Goal: Task Accomplishment & Management: Use online tool/utility

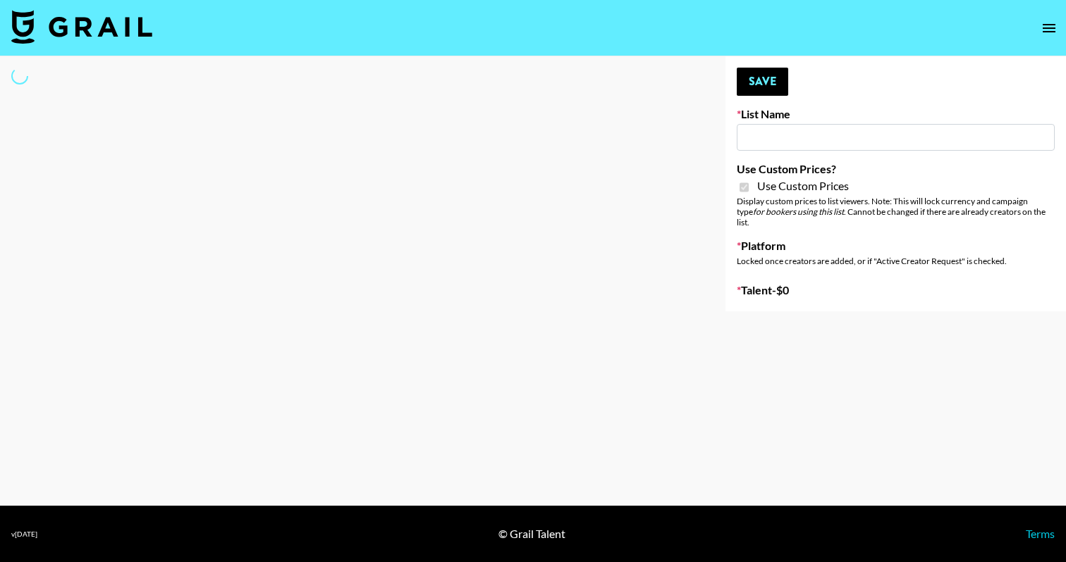
type input "[PERSON_NAME] - Podcasters"
checkbox input "true"
select select "Brand"
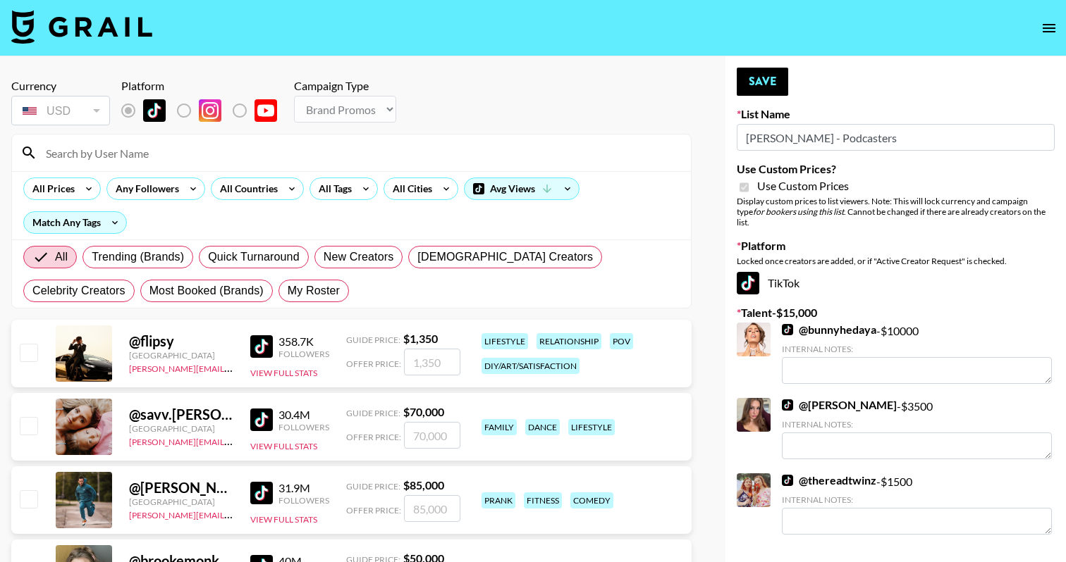
click at [331, 156] on input at bounding box center [359, 153] width 645 height 23
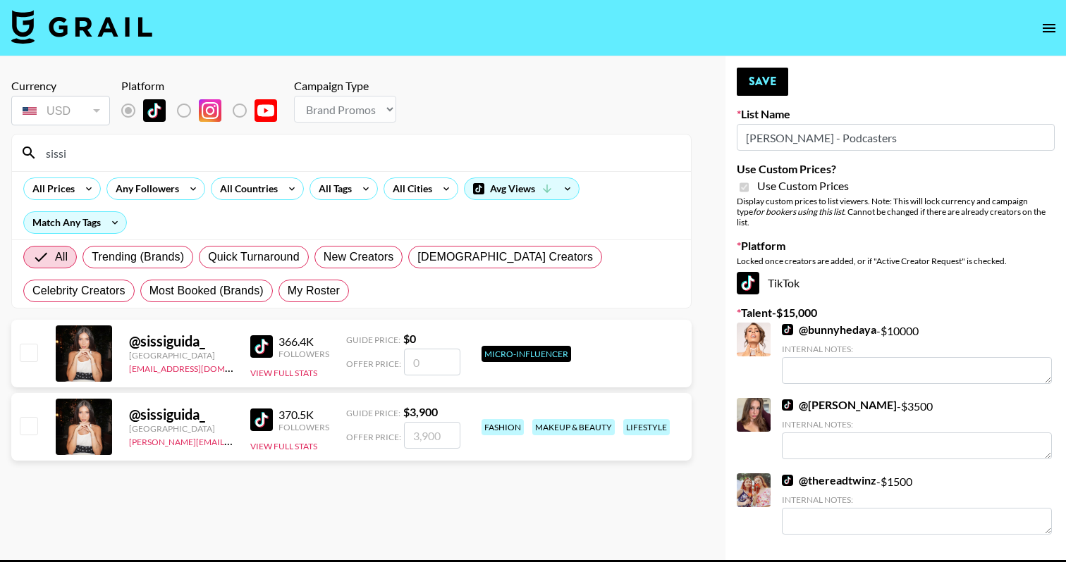
type input "sissi"
click at [35, 433] on input "checkbox" at bounding box center [28, 425] width 17 height 17
checkbox input "true"
type input "3900"
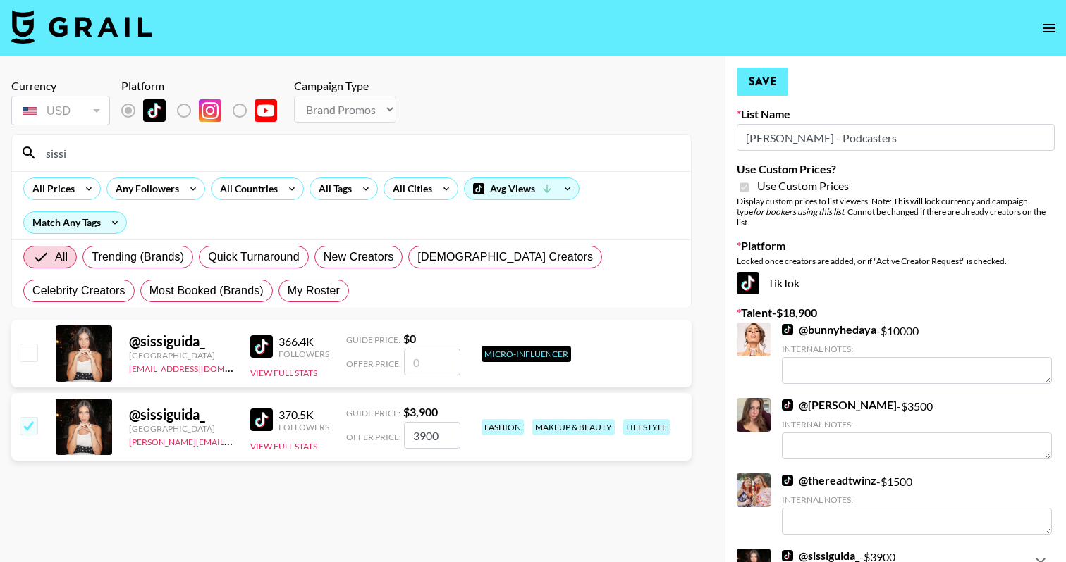
click at [758, 76] on button "Save" at bounding box center [761, 82] width 51 height 28
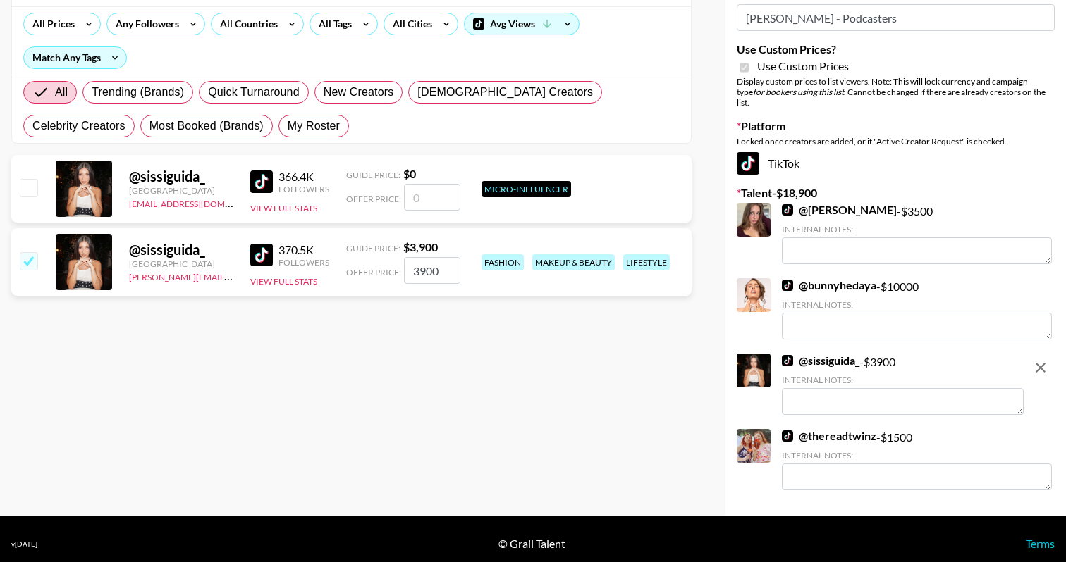
scroll to position [164, 0]
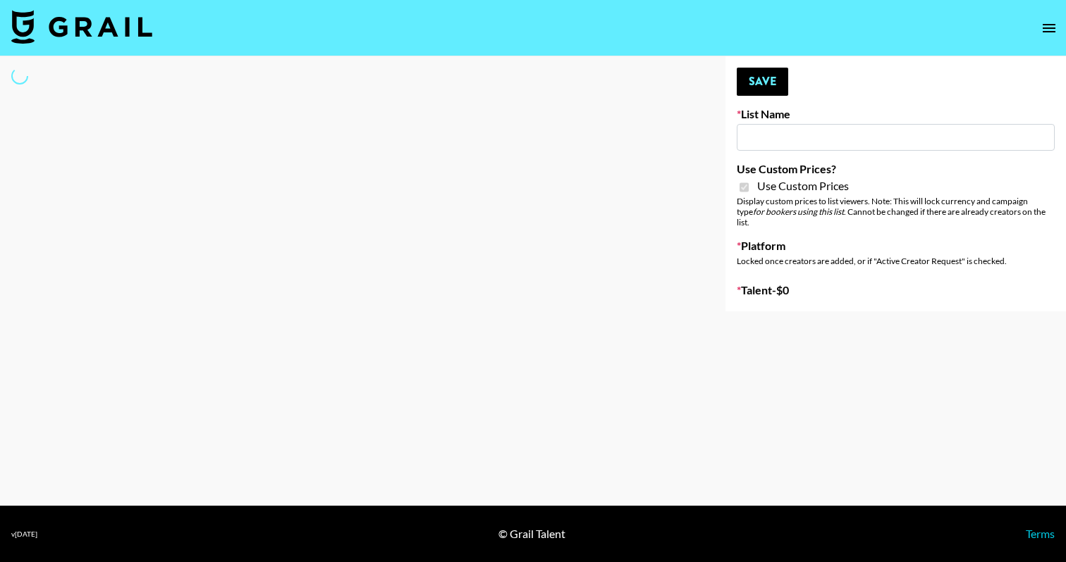
type input "DDG Beauty"
checkbox input "true"
select select "Brand"
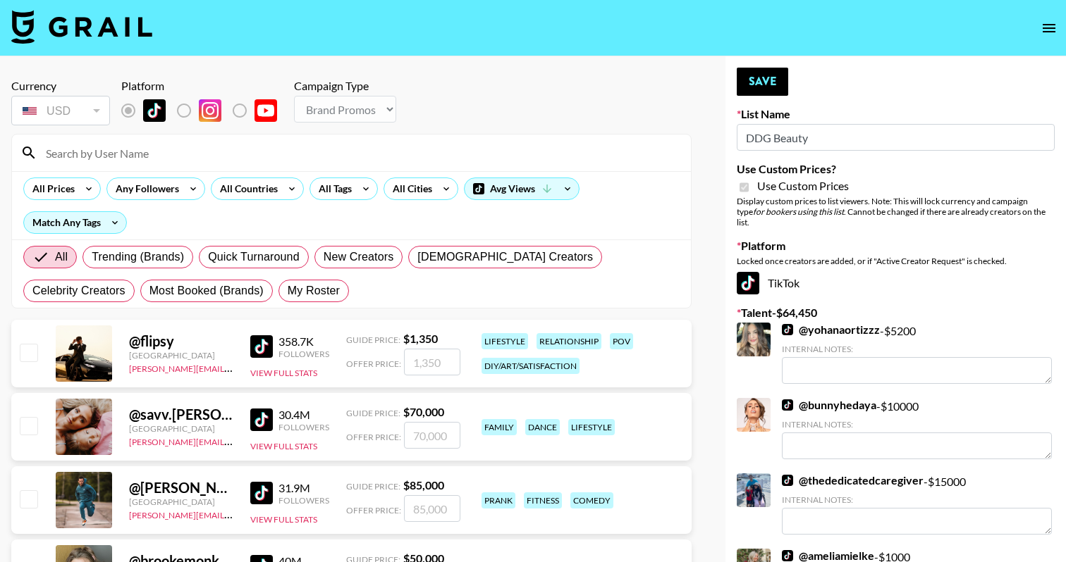
click at [369, 163] on input at bounding box center [359, 153] width 645 height 23
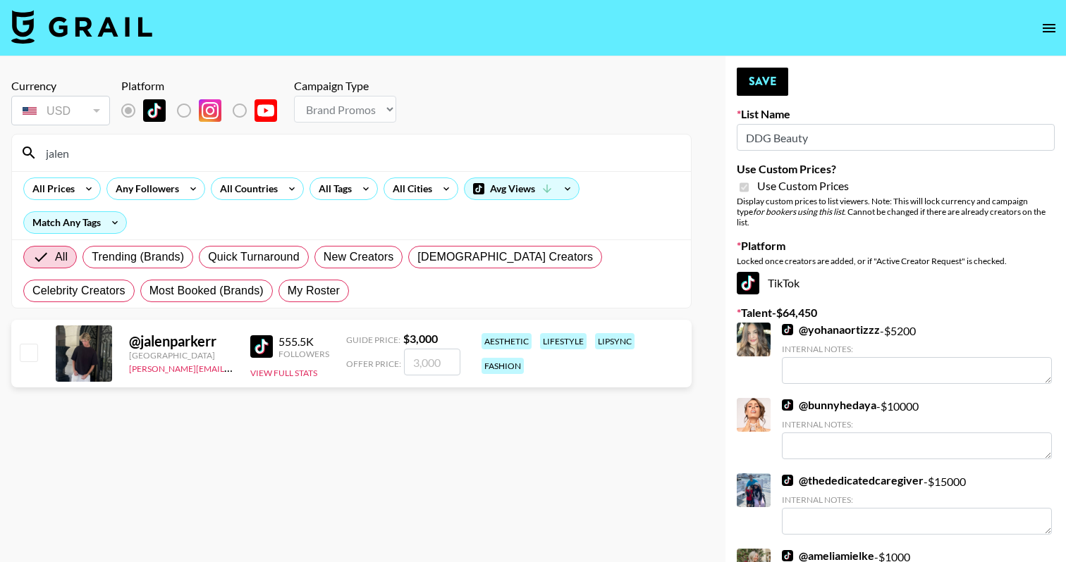
type input "jalenp"
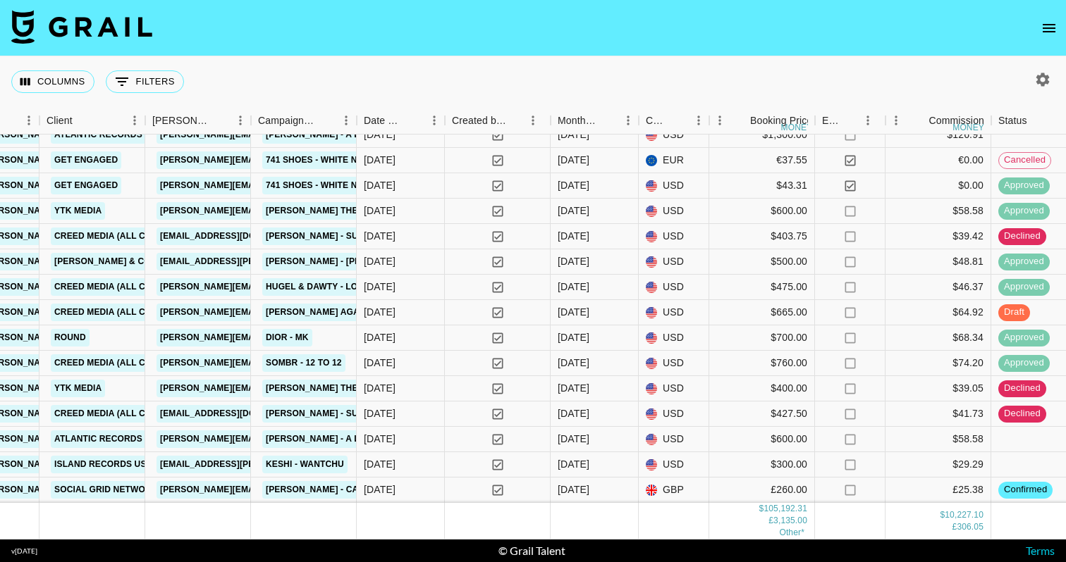
scroll to position [4156, 605]
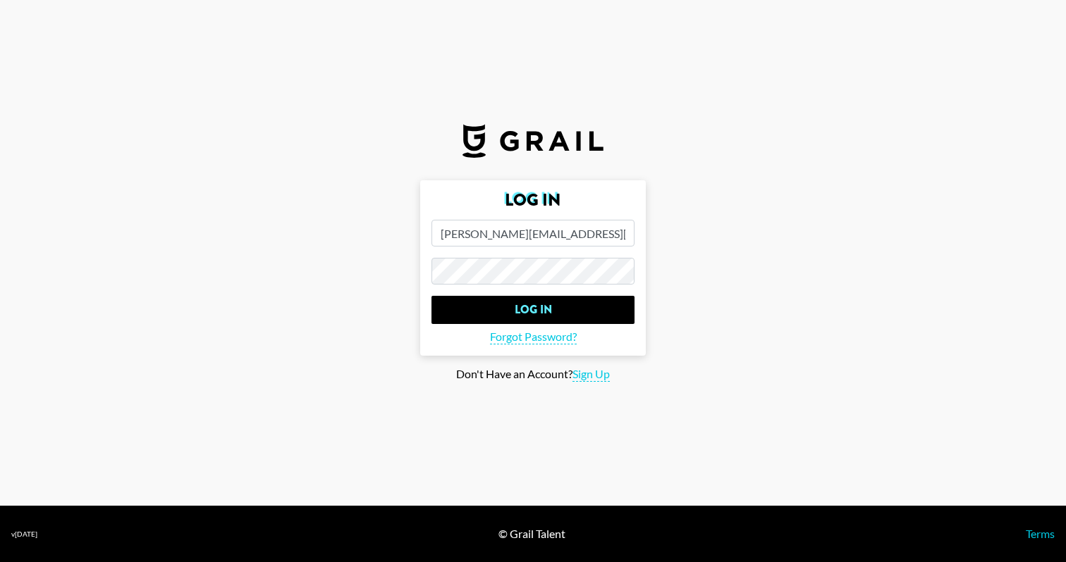
type input "[PERSON_NAME][EMAIL_ADDRESS][DOMAIN_NAME]"
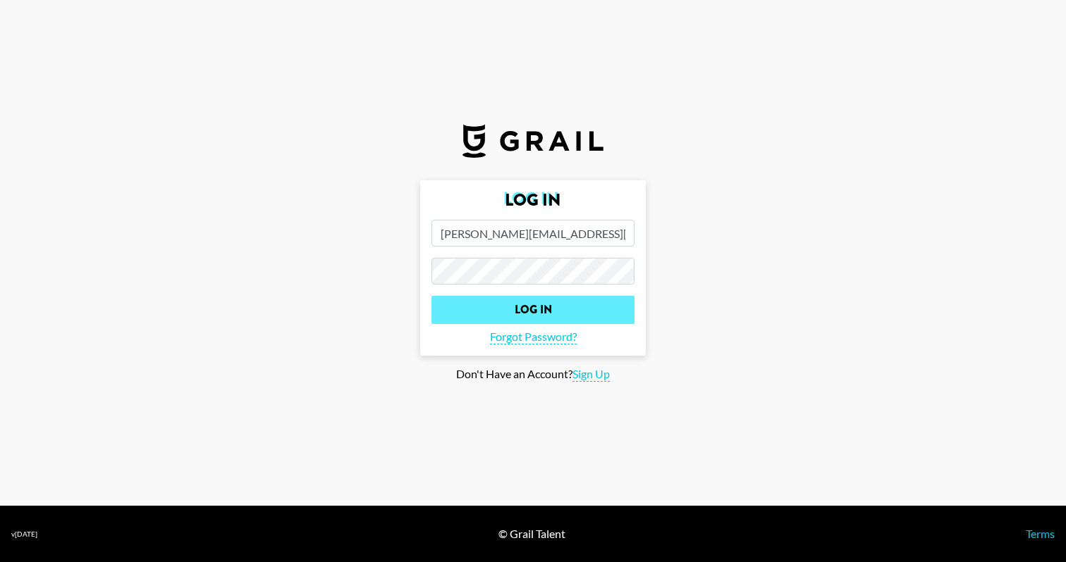
click at [506, 311] on input "Log In" at bounding box center [532, 310] width 203 height 28
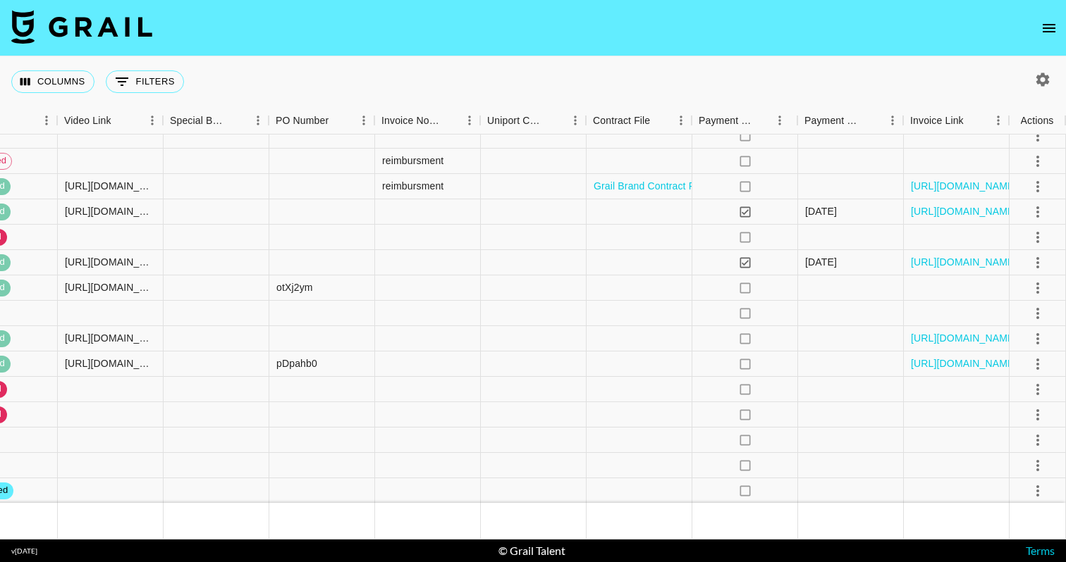
scroll to position [4156, 1644]
click at [1036, 456] on button "select merge strategy" at bounding box center [1037, 466] width 24 height 24
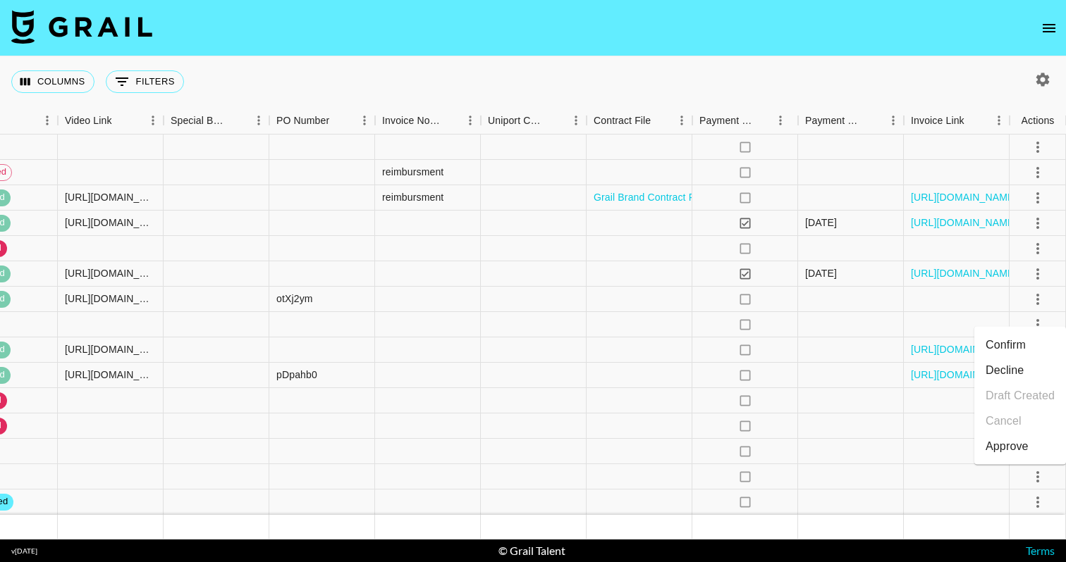
scroll to position [4144, 1644]
click at [1023, 345] on li "Confirm" at bounding box center [1020, 345] width 92 height 25
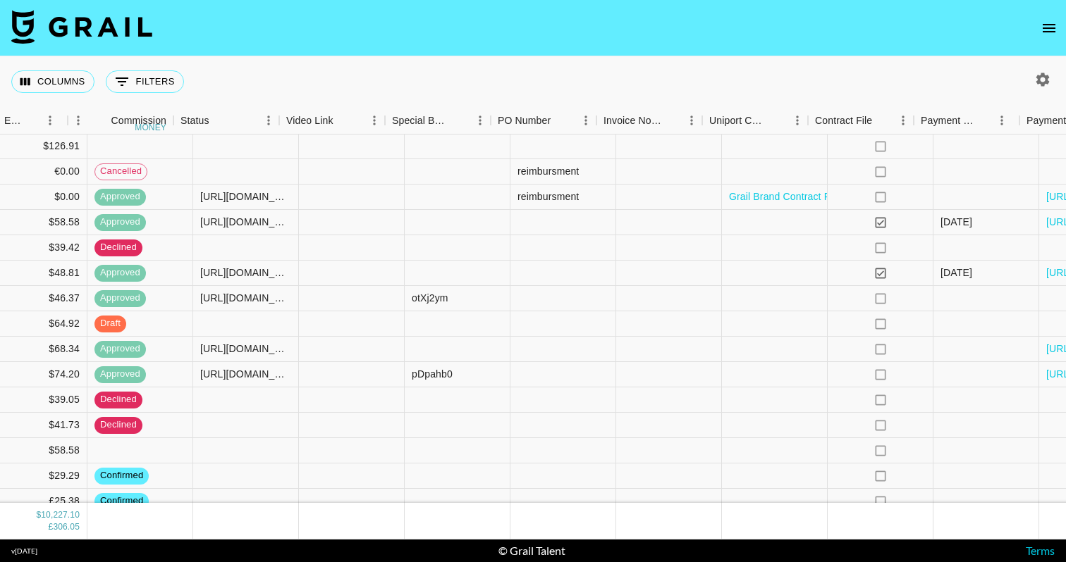
scroll to position [4145, 1644]
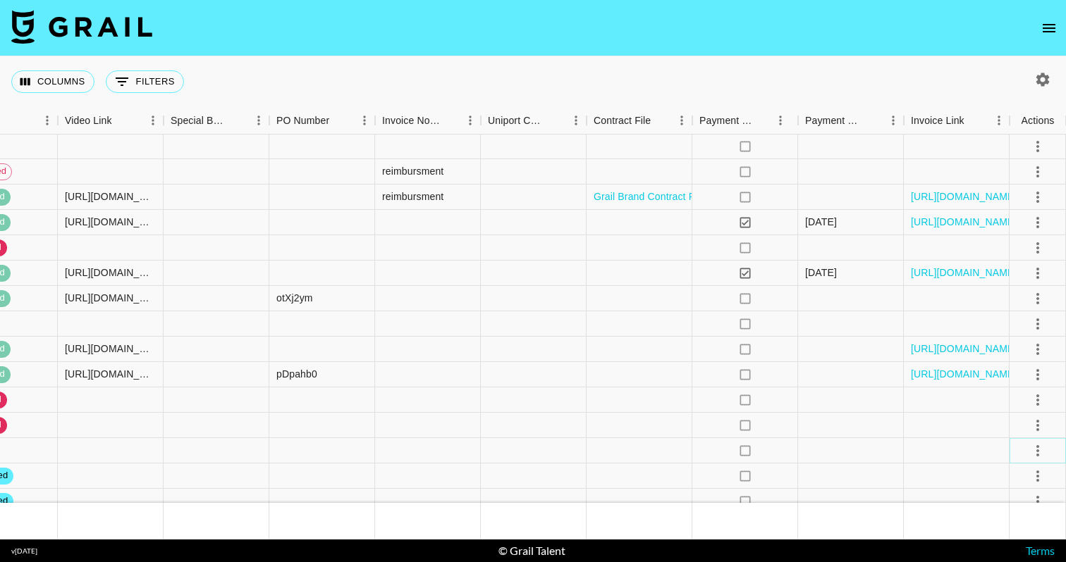
click at [1042, 450] on icon "select merge strategy" at bounding box center [1037, 451] width 17 height 17
click at [1035, 291] on li "Confirm" at bounding box center [1020, 294] width 92 height 25
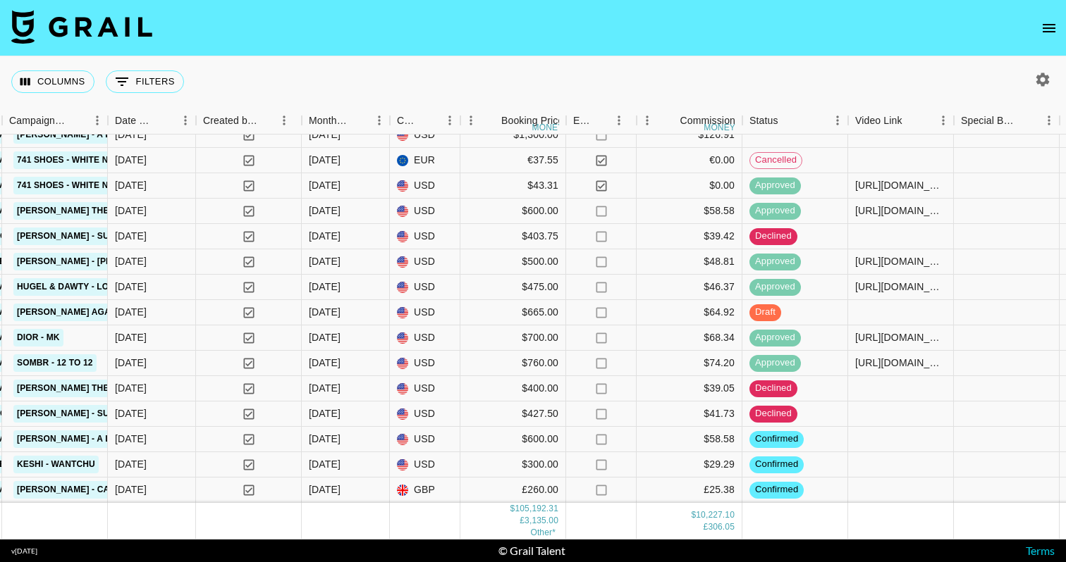
scroll to position [4156, 854]
